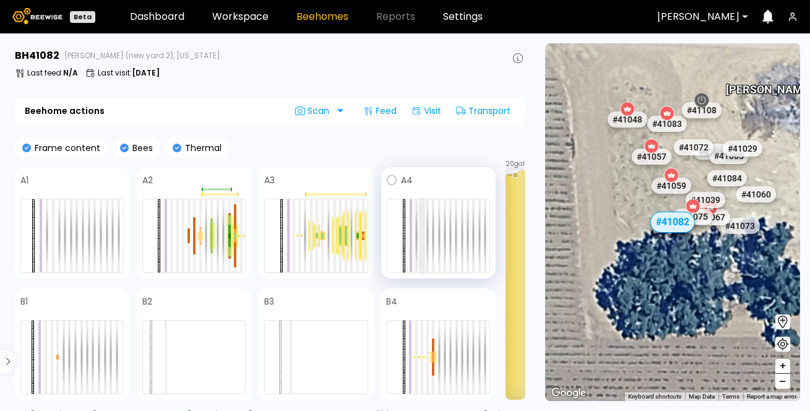
click at [422, 230] on div at bounding box center [422, 235] width 2 height 73
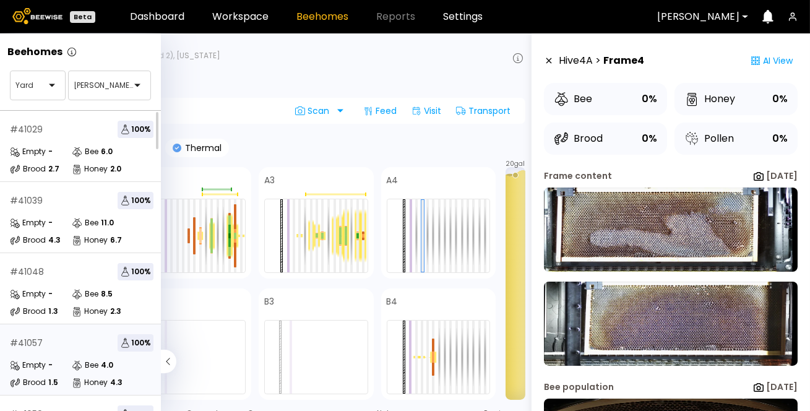
click at [10, 359] on div "Empty - Bee 4.0" at bounding box center [82, 365] width 144 height 12
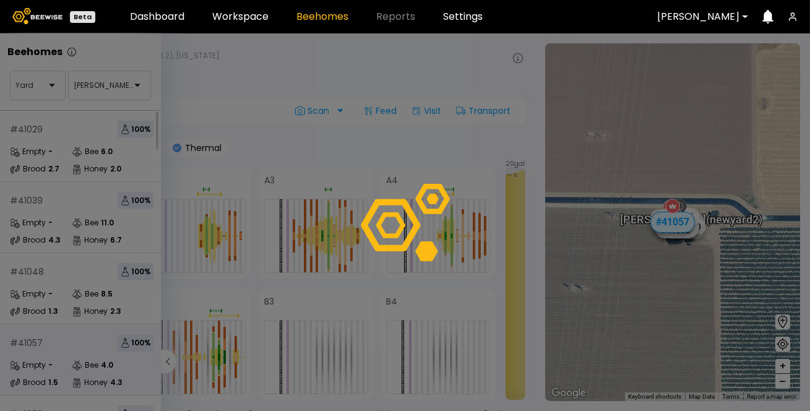
click at [165, 359] on div at bounding box center [405, 222] width 810 height 378
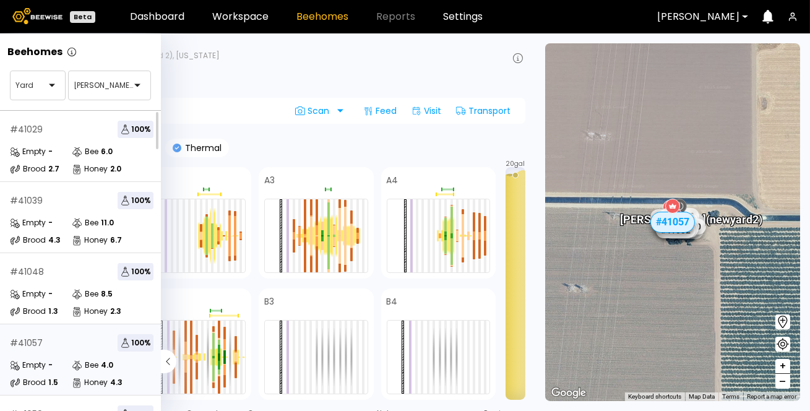
click at [167, 359] on icon at bounding box center [168, 362] width 15 height 24
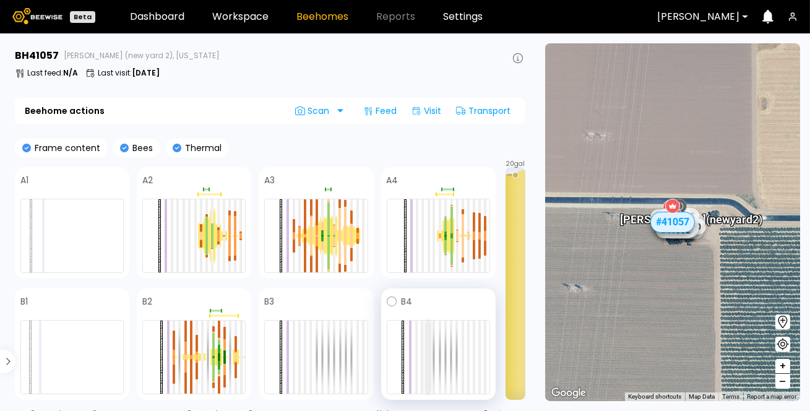
click at [428, 326] on div at bounding box center [428, 357] width 2 height 73
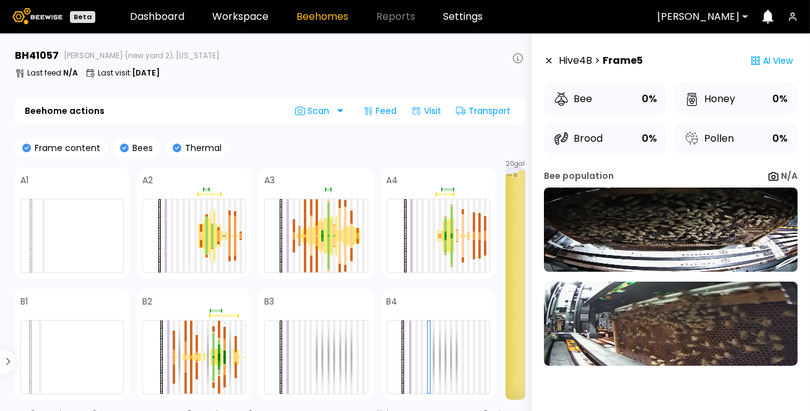
click at [516, 57] on icon at bounding box center [518, 58] width 10 height 10
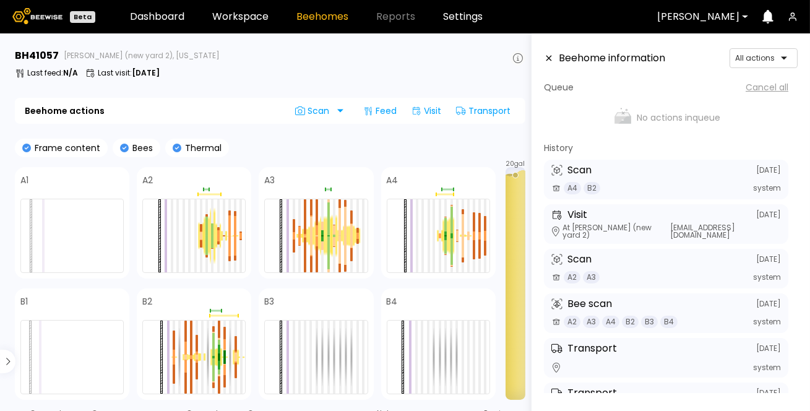
click at [516, 57] on icon at bounding box center [518, 58] width 10 height 10
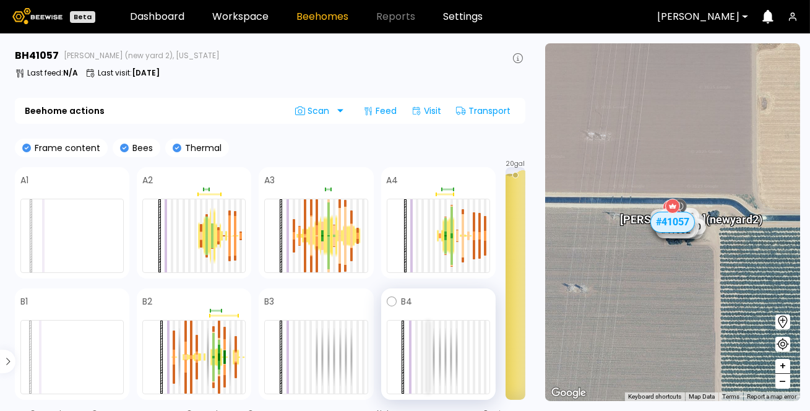
click at [428, 332] on div at bounding box center [428, 357] width 2 height 73
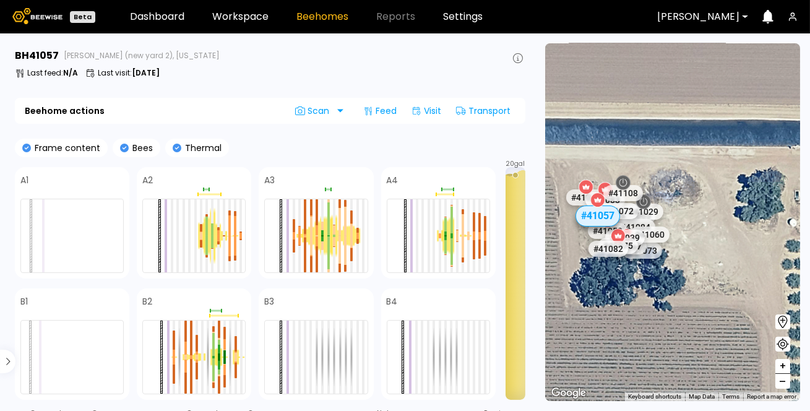
drag, startPoint x: 788, startPoint y: 166, endPoint x: 786, endPoint y: 107, distance: 58.8
click at [809, 94] on section "← Move left → Move right ↑ Move up ↓ Move down + Zoom in - Zoom out Home Jump l…" at bounding box center [673, 222] width 275 height 378
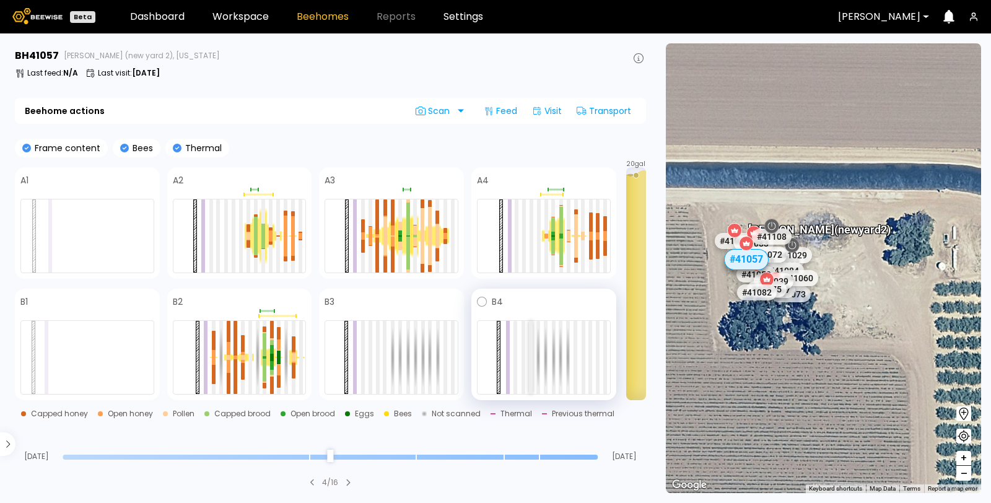
click at [529, 344] on div at bounding box center [531, 357] width 4 height 73
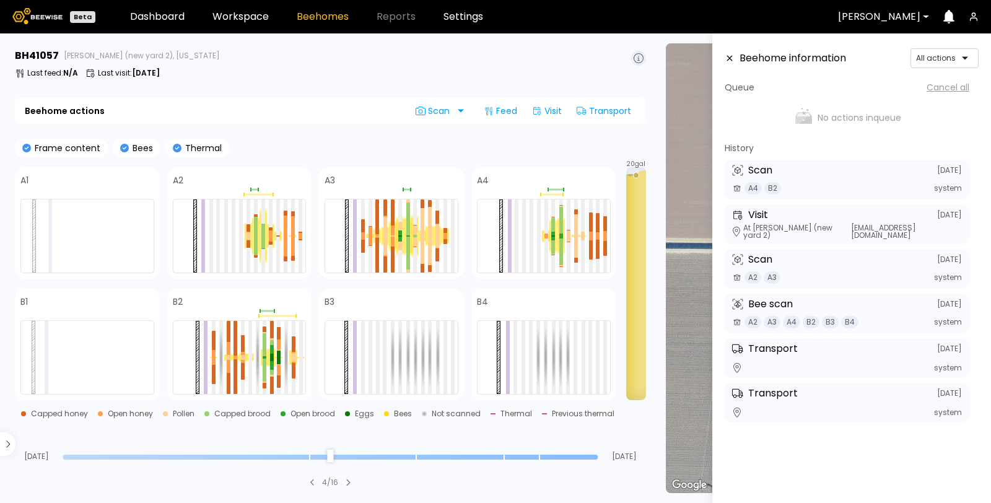
drag, startPoint x: 596, startPoint y: 456, endPoint x: 646, endPoint y: 474, distance: 54.1
click at [597, 410] on input "range" at bounding box center [330, 456] width 535 height 5
type input "*"
drag, startPoint x: 595, startPoint y: 456, endPoint x: 660, endPoint y: 472, distance: 67.0
click at [597, 410] on input "range" at bounding box center [330, 456] width 535 height 5
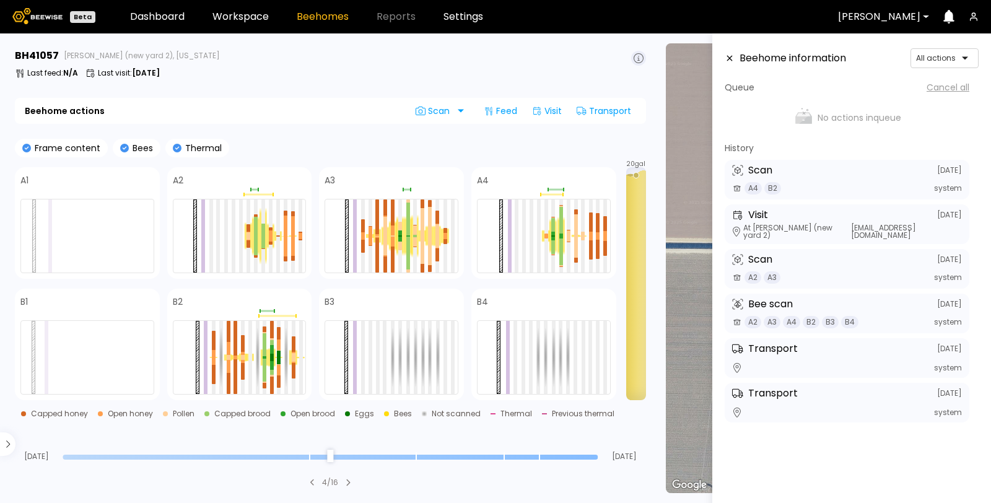
click at [731, 59] on icon at bounding box center [730, 59] width 6 height 6
